Goal: Information Seeking & Learning: Learn about a topic

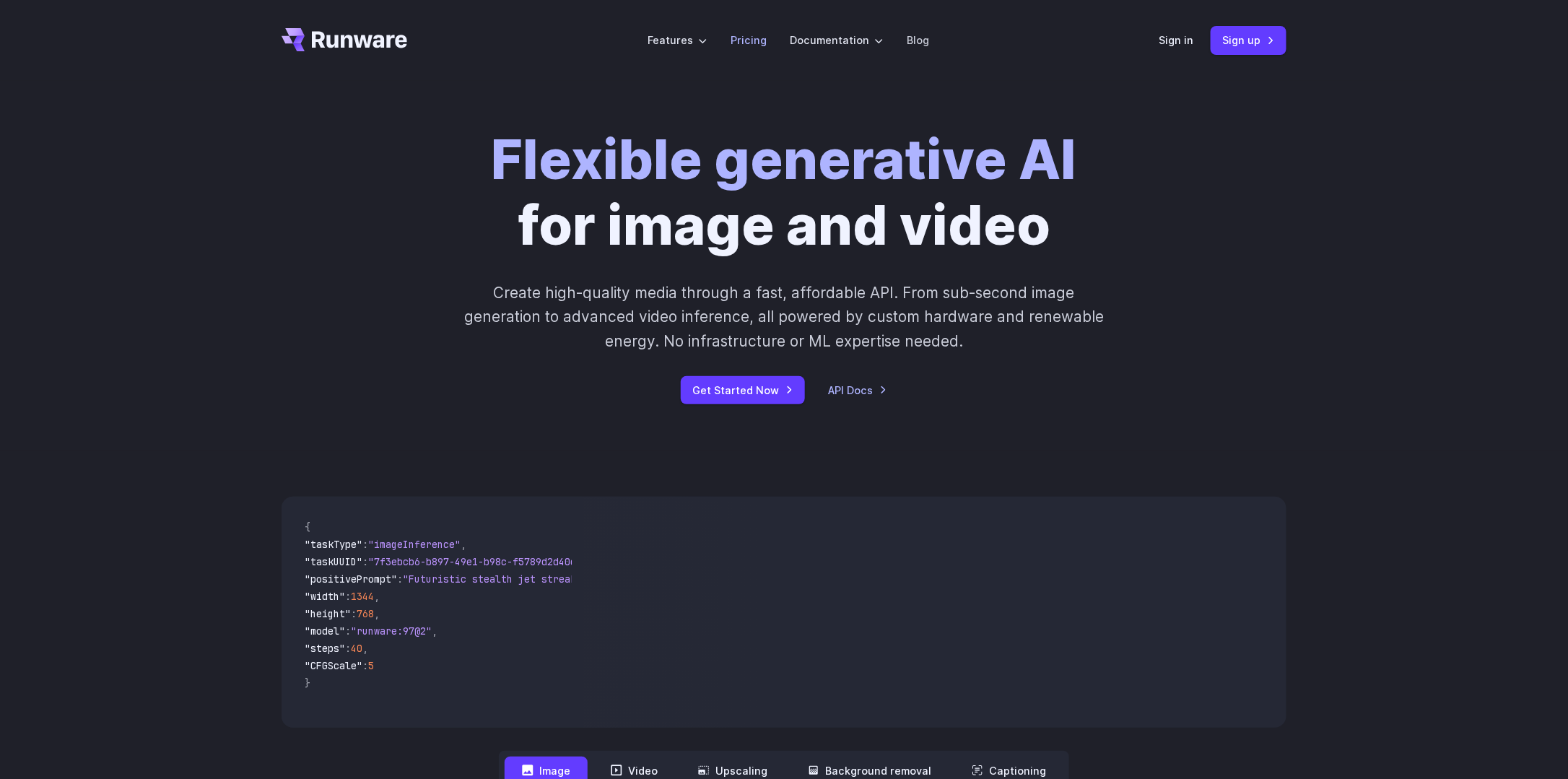
click at [744, 43] on link "Pricing" at bounding box center [748, 40] width 36 height 17
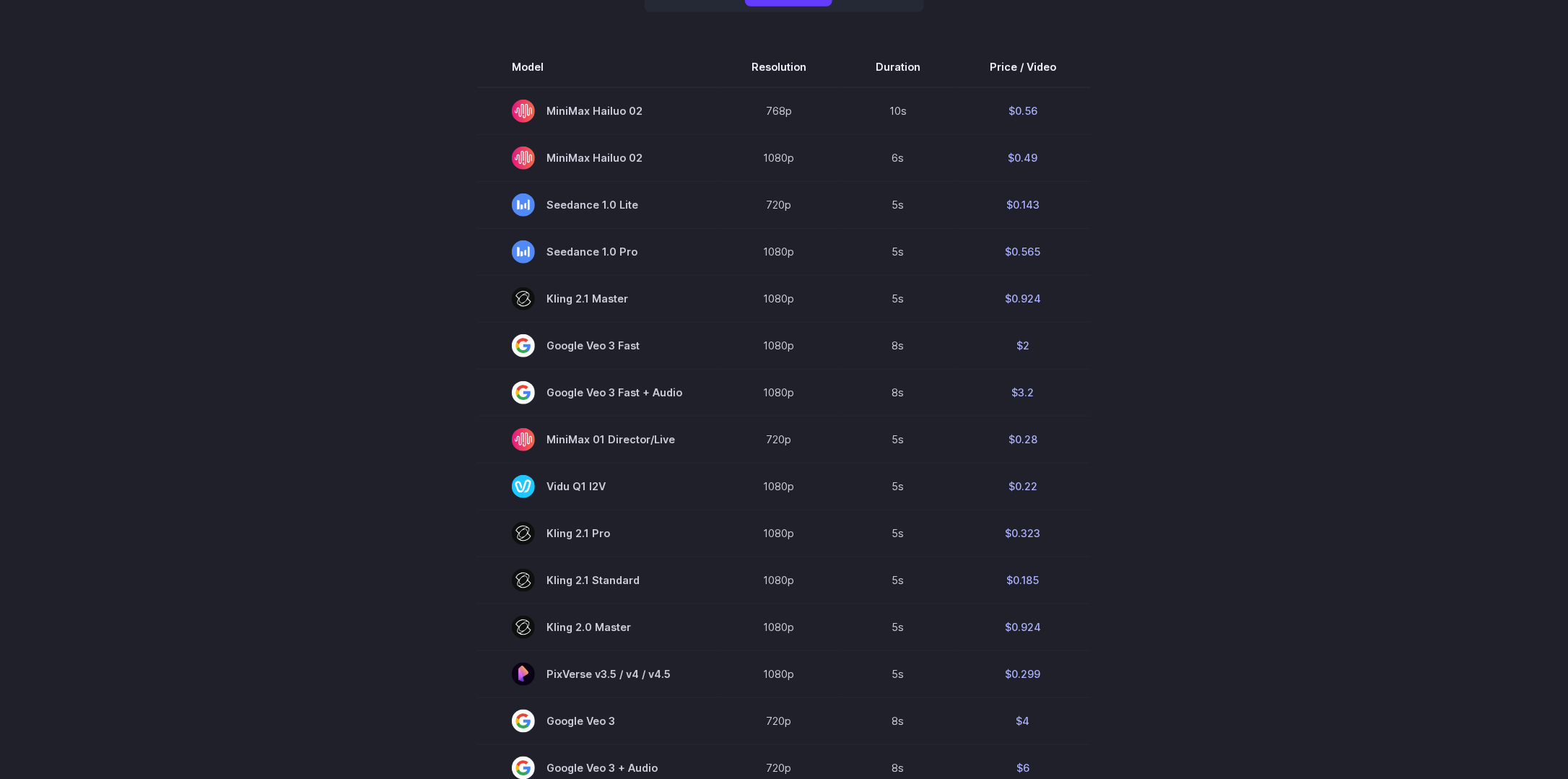
scroll to position [361, 0]
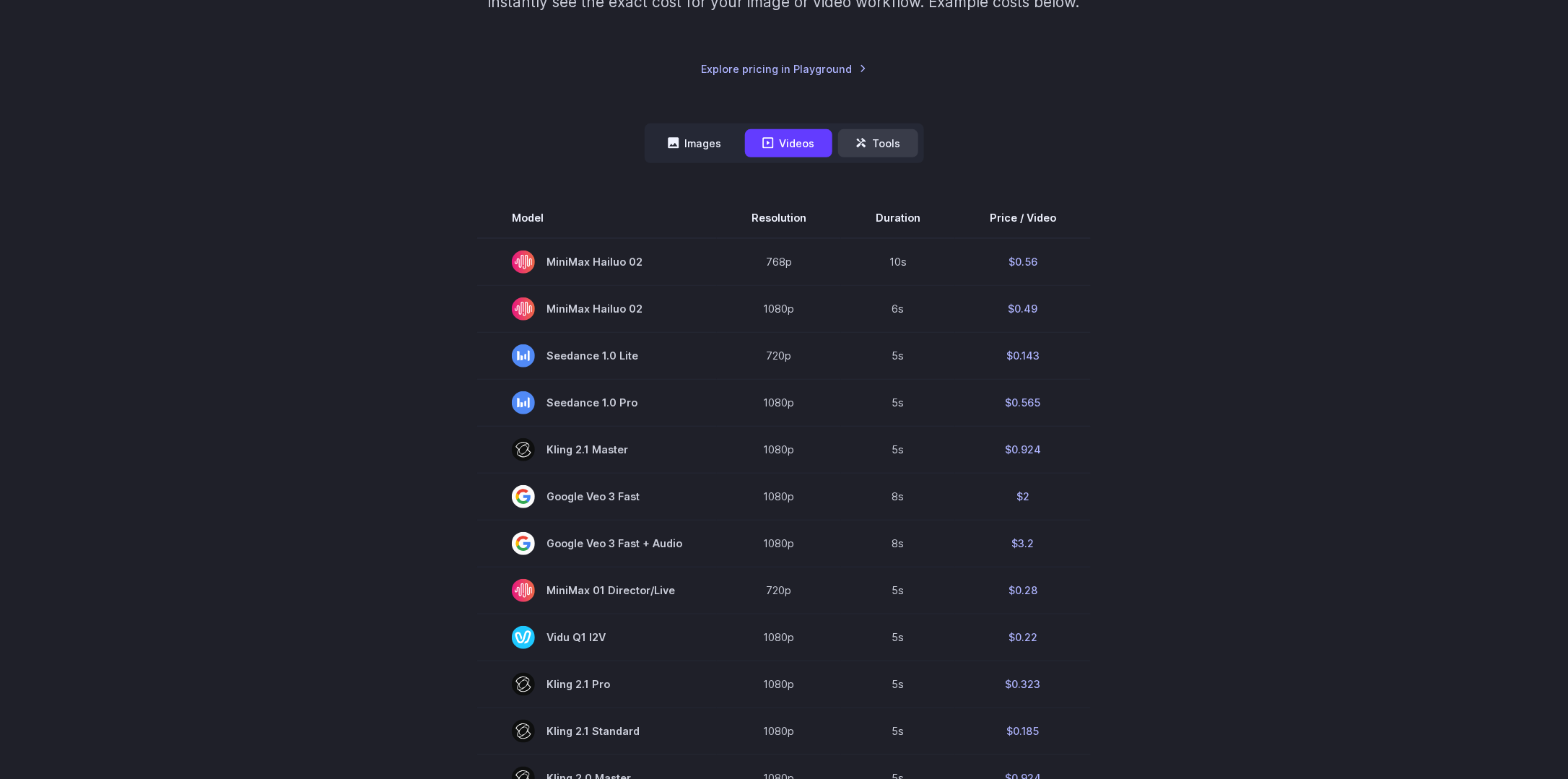
click at [880, 148] on button "Tools" at bounding box center [878, 143] width 80 height 28
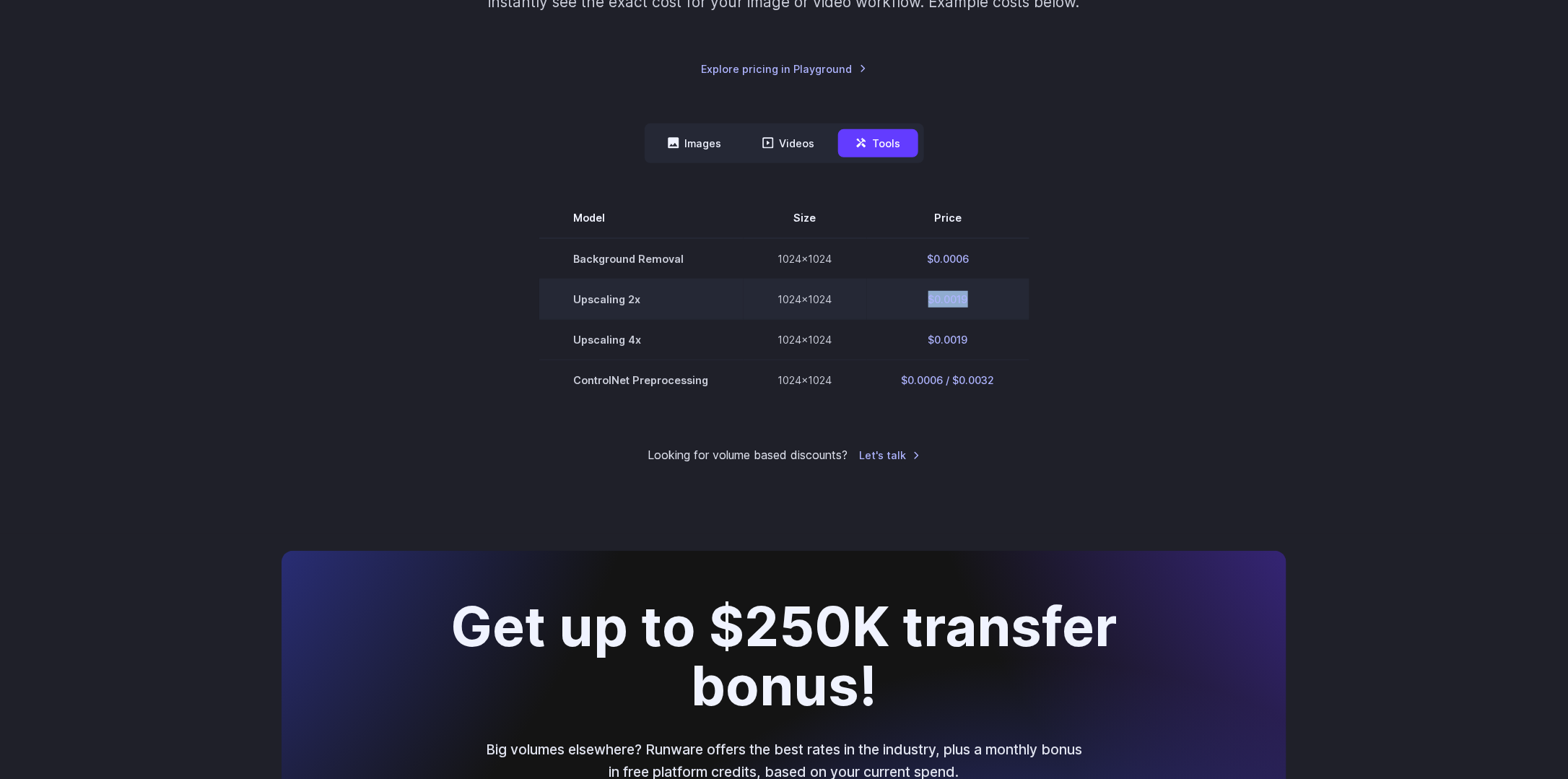
drag, startPoint x: 927, startPoint y: 302, endPoint x: 993, endPoint y: 310, distance: 66.5
click at [982, 304] on td "$0.0019" at bounding box center [948, 298] width 162 height 40
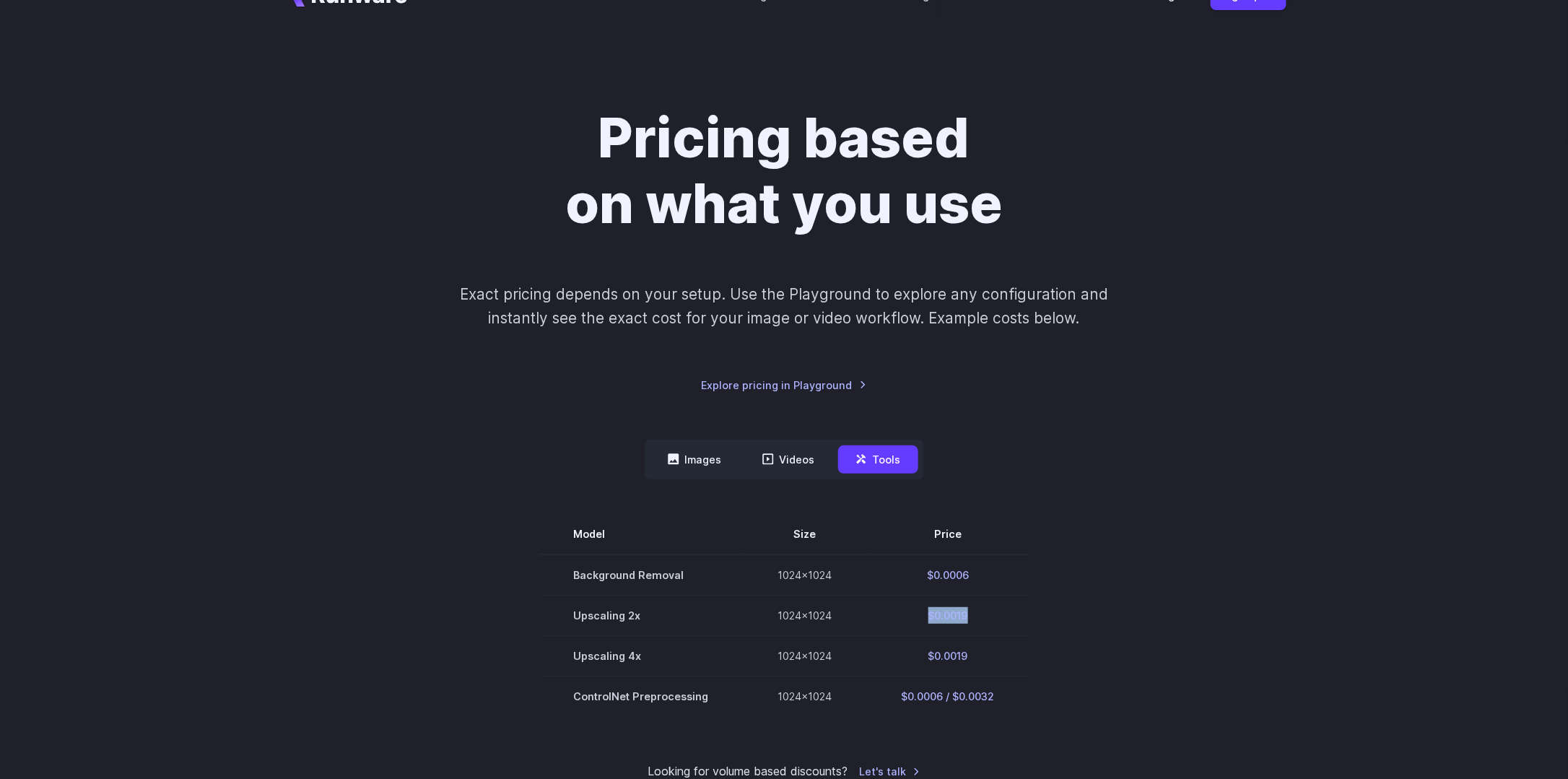
scroll to position [0, 0]
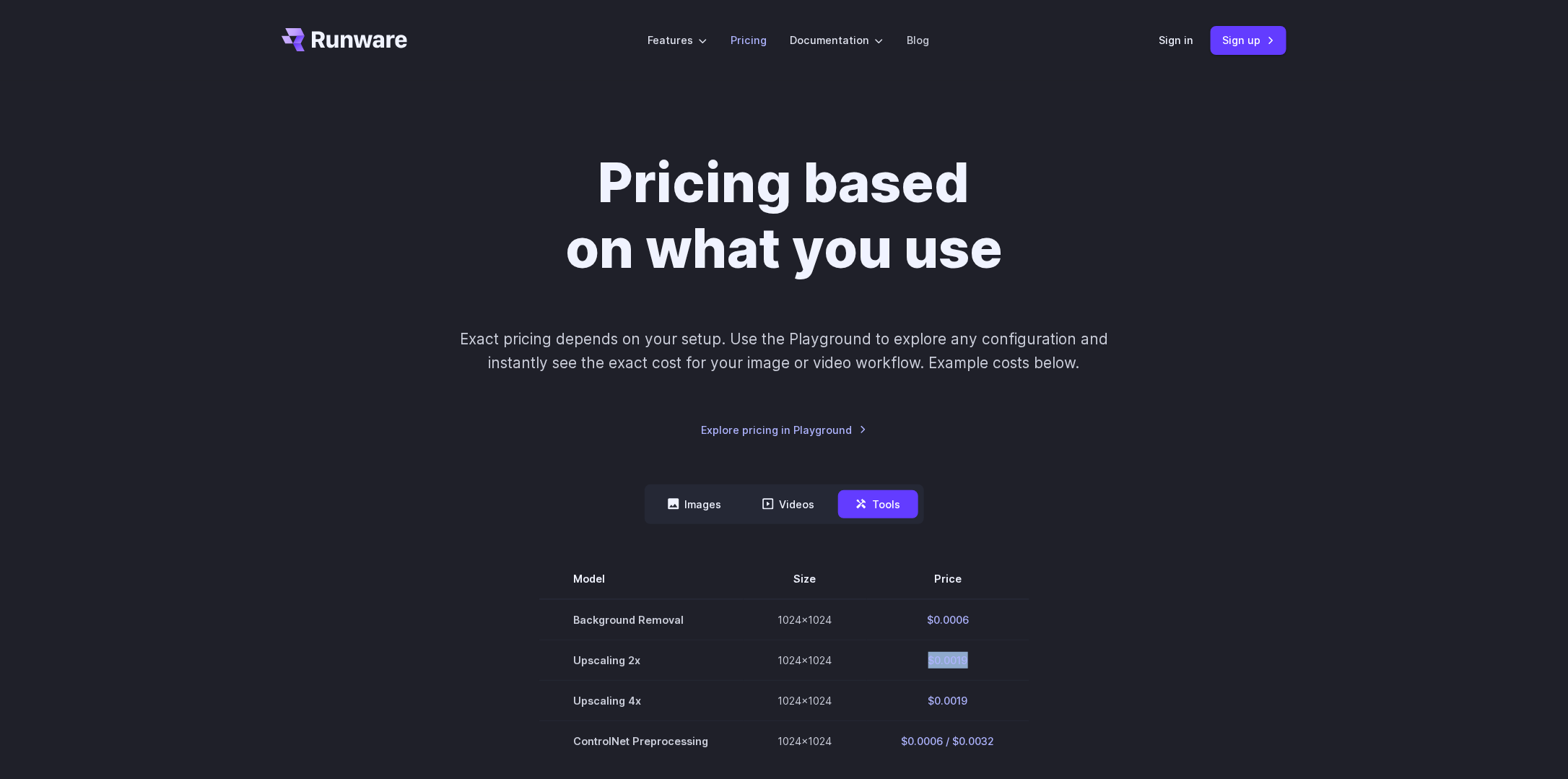
click at [742, 49] on li "Pricing" at bounding box center [749, 40] width 59 height 40
click at [749, 42] on link "Pricing" at bounding box center [748, 40] width 36 height 17
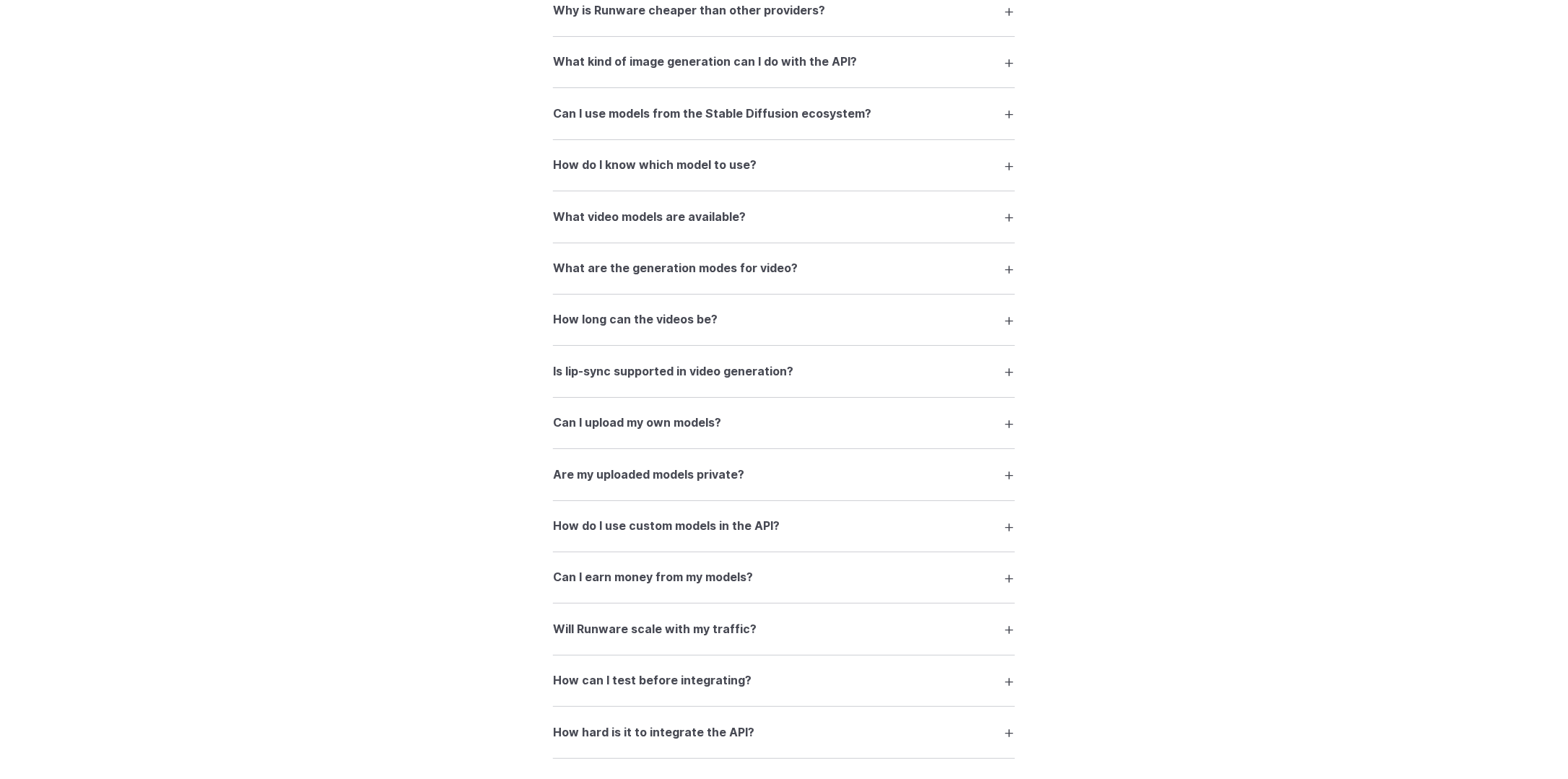
scroll to position [2824, 0]
